Goal: Information Seeking & Learning: Learn about a topic

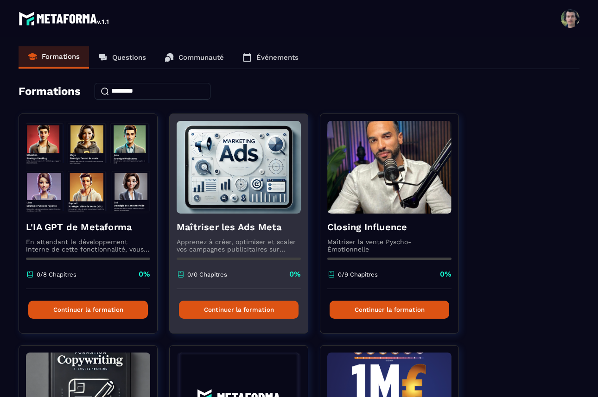
click at [244, 241] on p "Apprenez à créer, optimiser et scaler vos campagnes publicitaires sur Facebook …" at bounding box center [239, 245] width 124 height 15
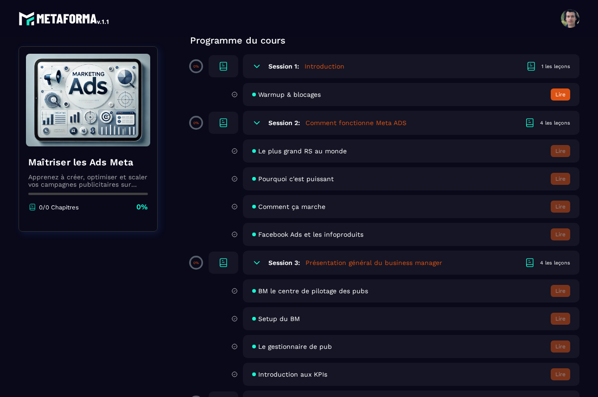
scroll to position [91, 0]
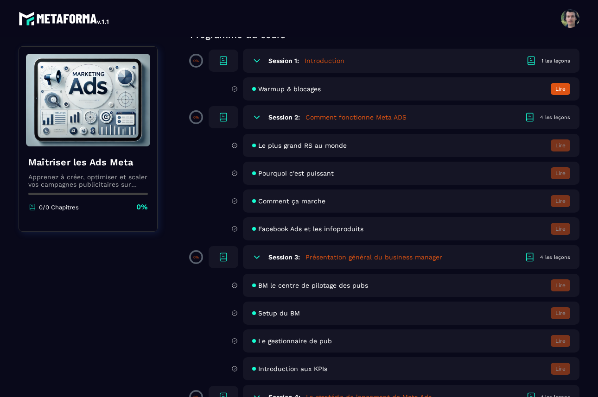
click at [287, 117] on h6 "Session 2:" at bounding box center [284, 117] width 32 height 7
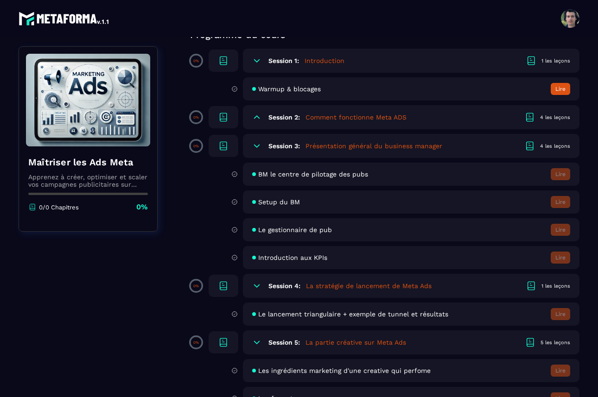
click at [287, 117] on h6 "Session 2:" at bounding box center [284, 117] width 32 height 7
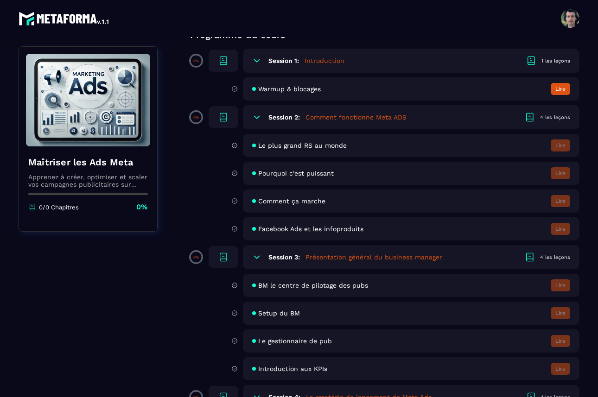
click at [218, 118] on icon at bounding box center [223, 117] width 11 height 11
click at [226, 118] on icon at bounding box center [223, 116] width 6 height 7
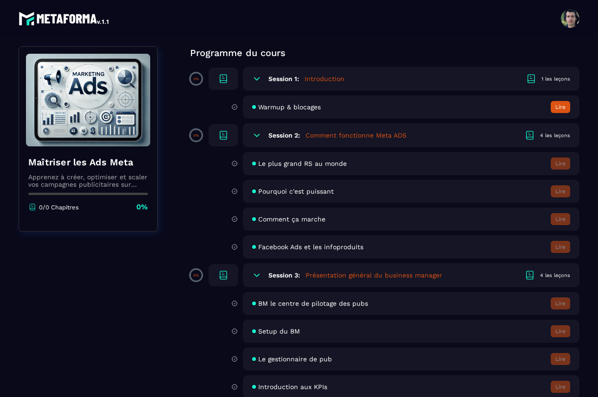
scroll to position [67, 0]
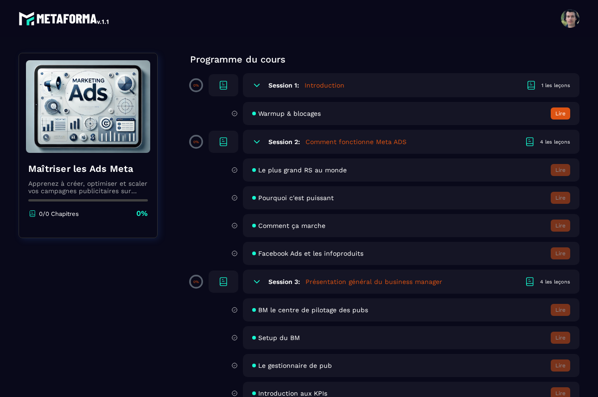
click at [565, 114] on button "Lire" at bounding box center [559, 113] width 19 height 12
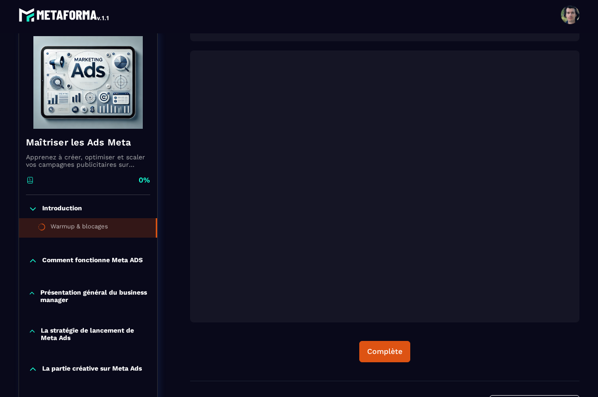
scroll to position [134, 0]
